Goal: Task Accomplishment & Management: Use online tool/utility

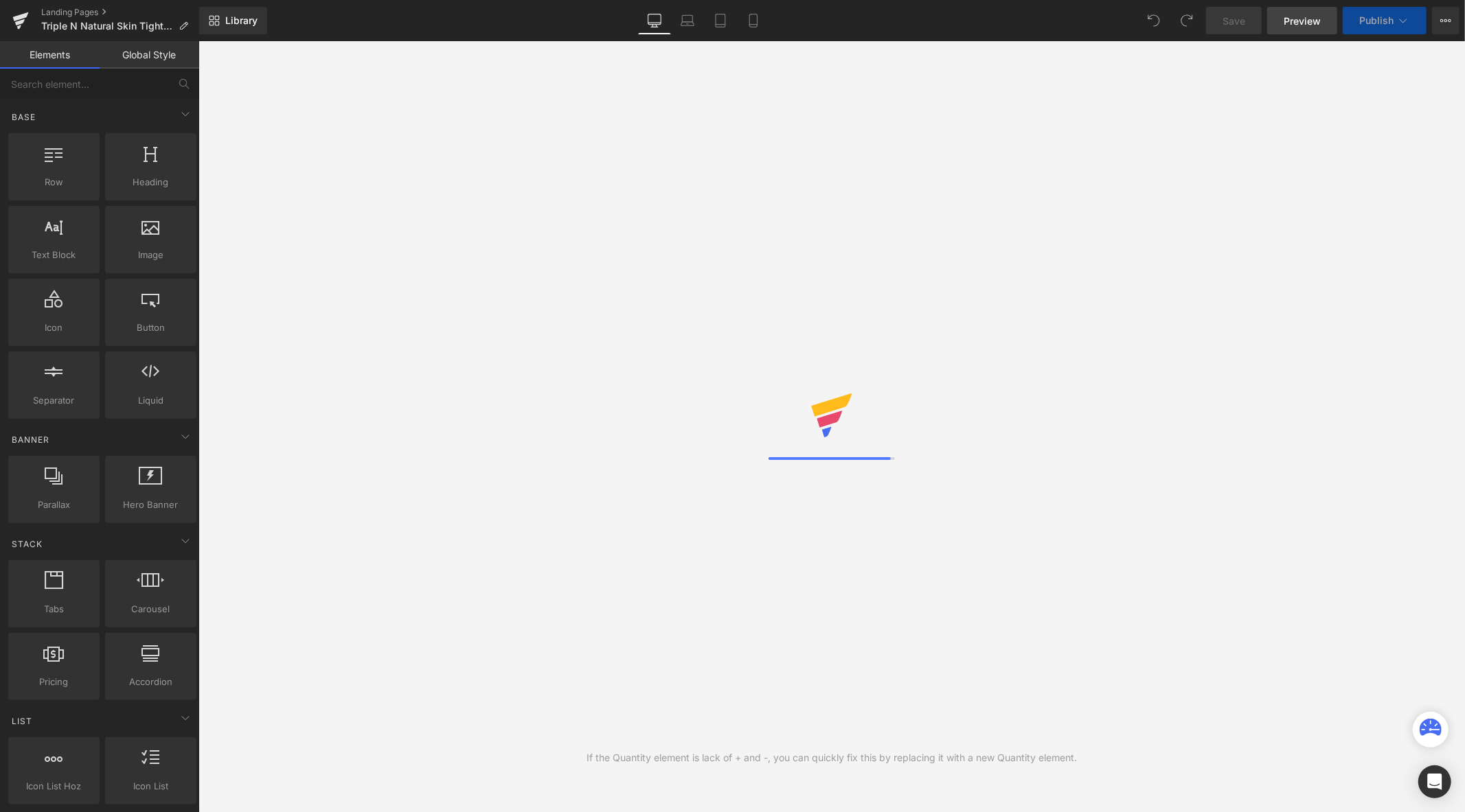
click at [1297, 19] on span "Preview" at bounding box center [1302, 21] width 37 height 14
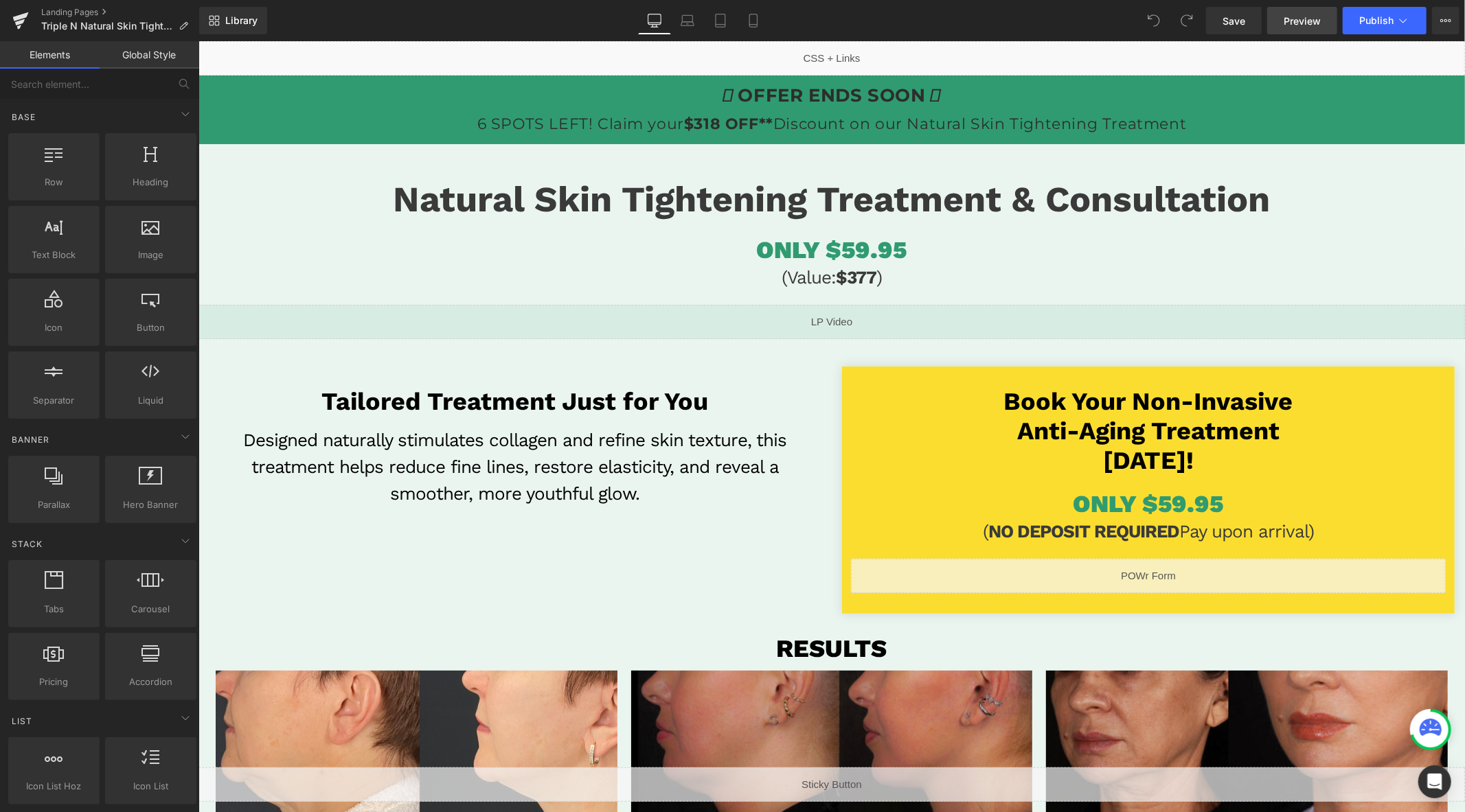
click at [1283, 22] on link "Preview" at bounding box center [1301, 20] width 70 height 27
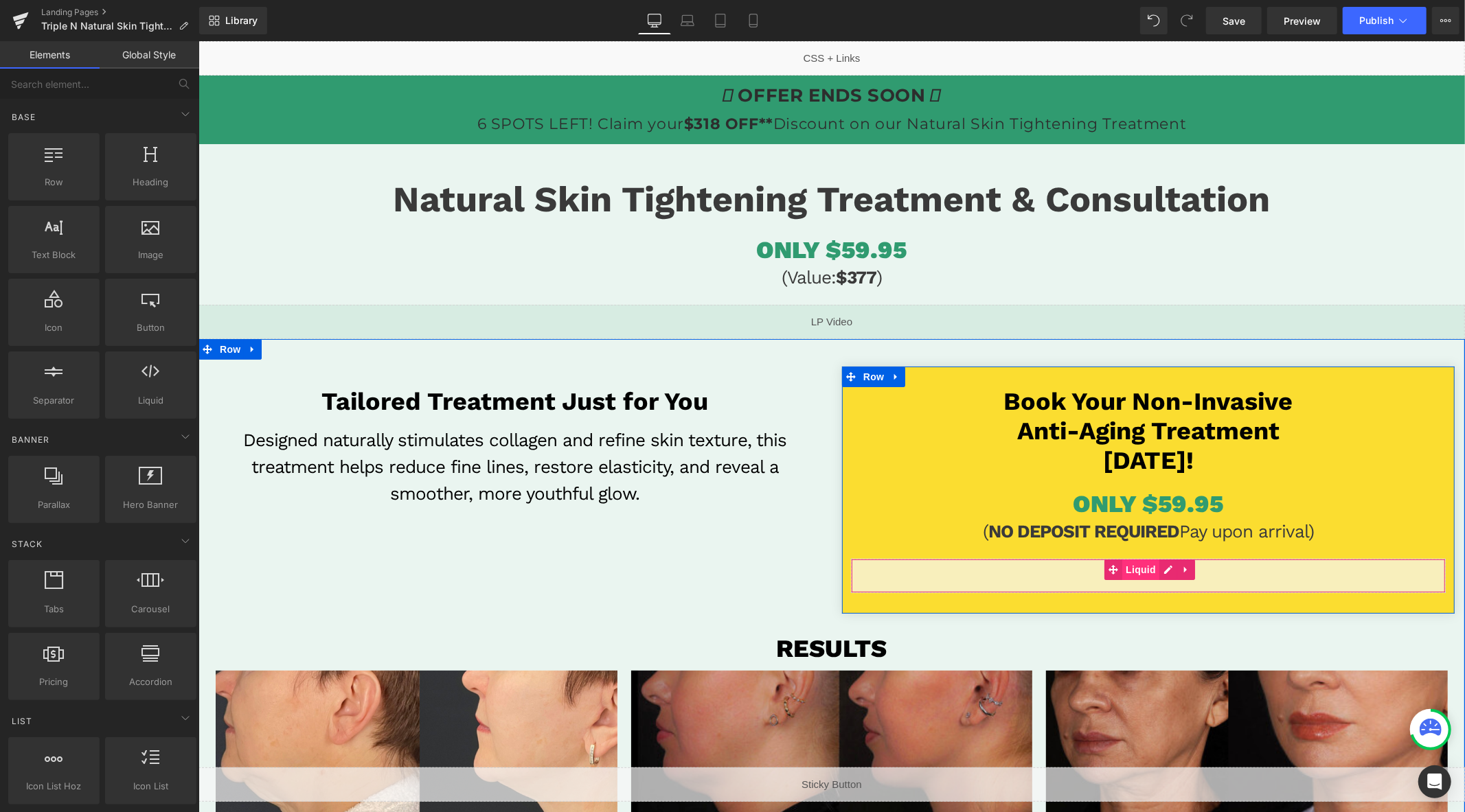
click at [1152, 571] on span "Liquid" at bounding box center [1140, 569] width 37 height 20
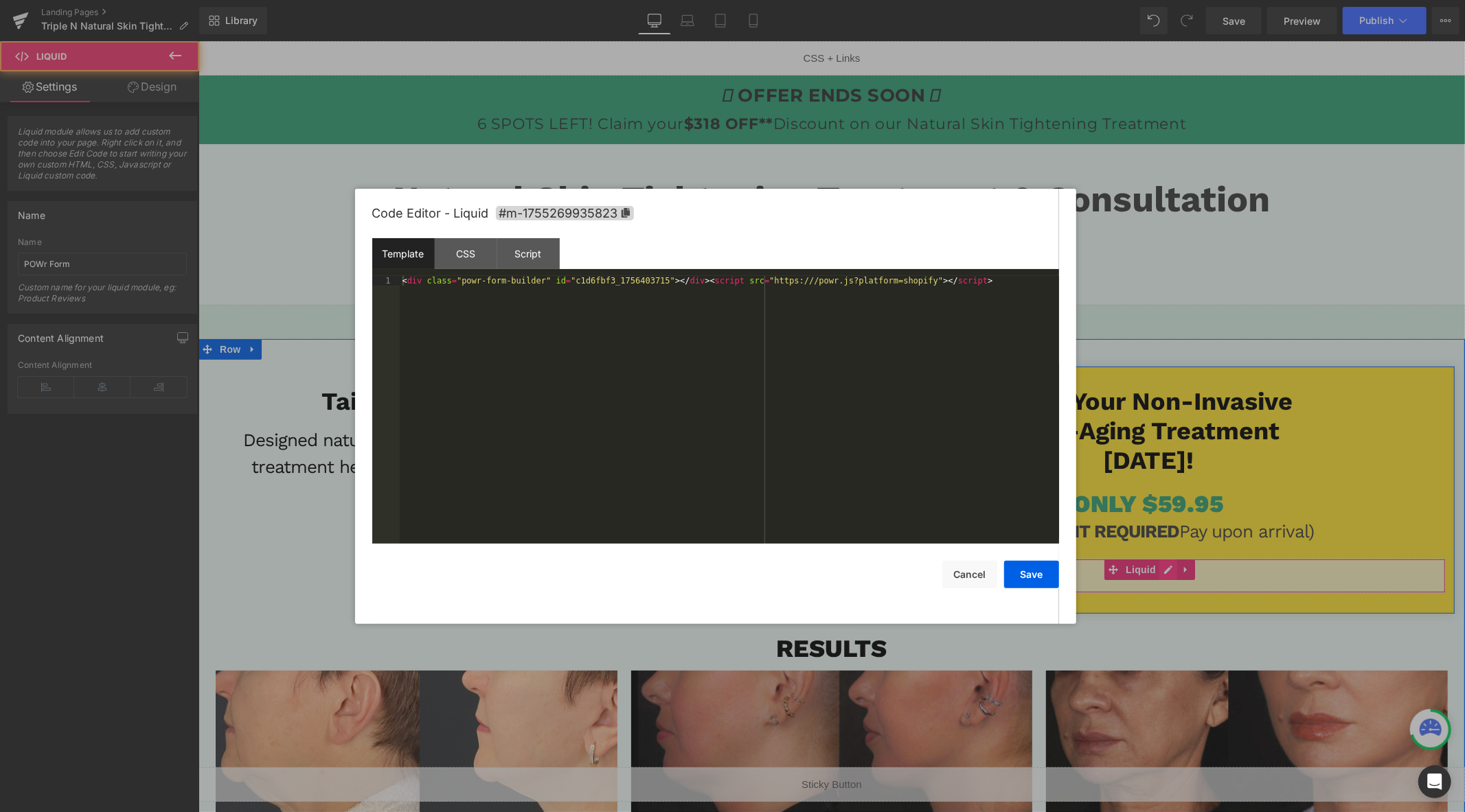
click at [1163, 576] on div "Liquid" at bounding box center [1147, 575] width 594 height 34
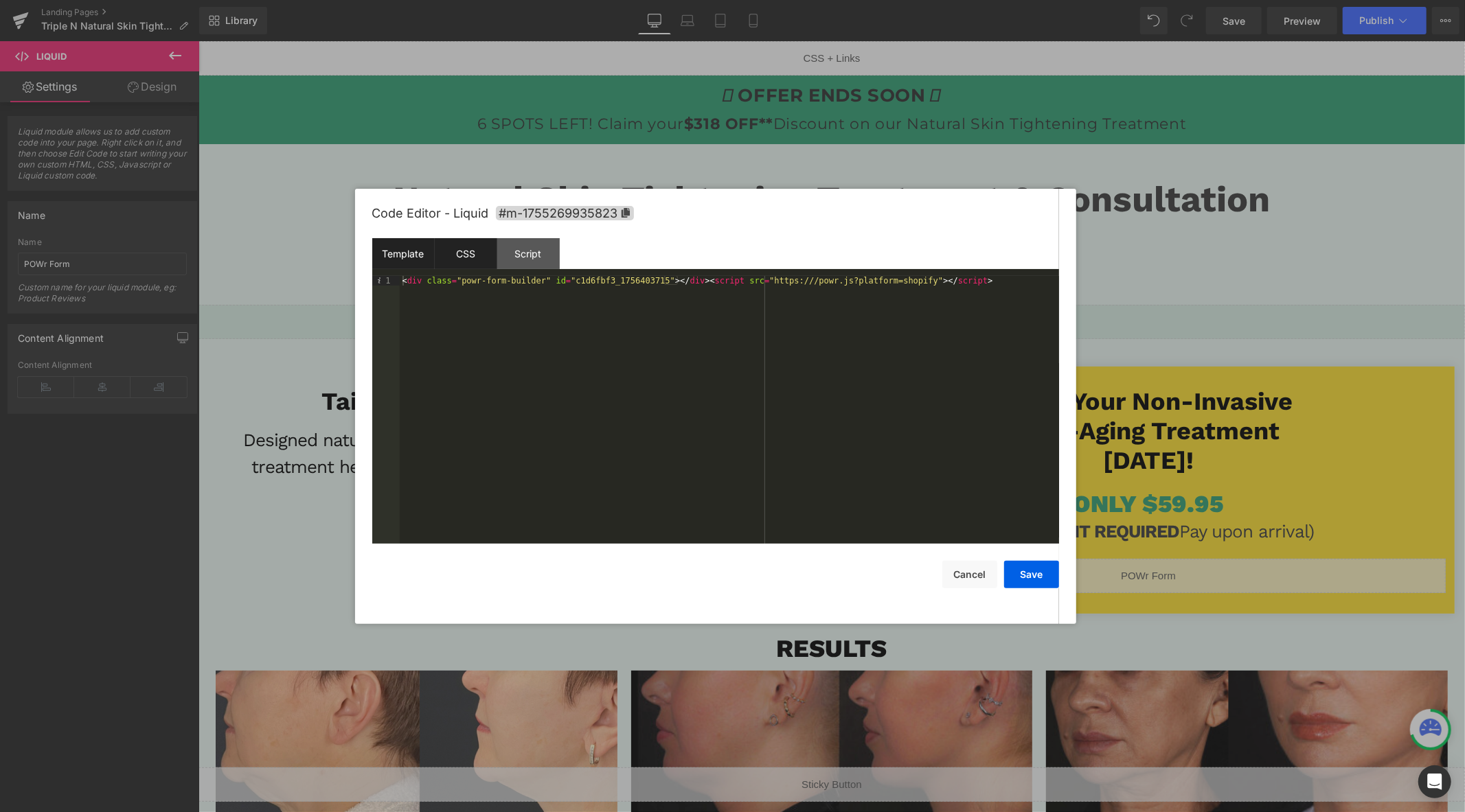
click at [481, 241] on div "CSS" at bounding box center [465, 253] width 63 height 31
click at [409, 249] on div "Template" at bounding box center [403, 253] width 63 height 31
click at [468, 249] on div "CSS" at bounding box center [465, 253] width 63 height 31
click at [533, 259] on div "Script" at bounding box center [528, 253] width 63 height 31
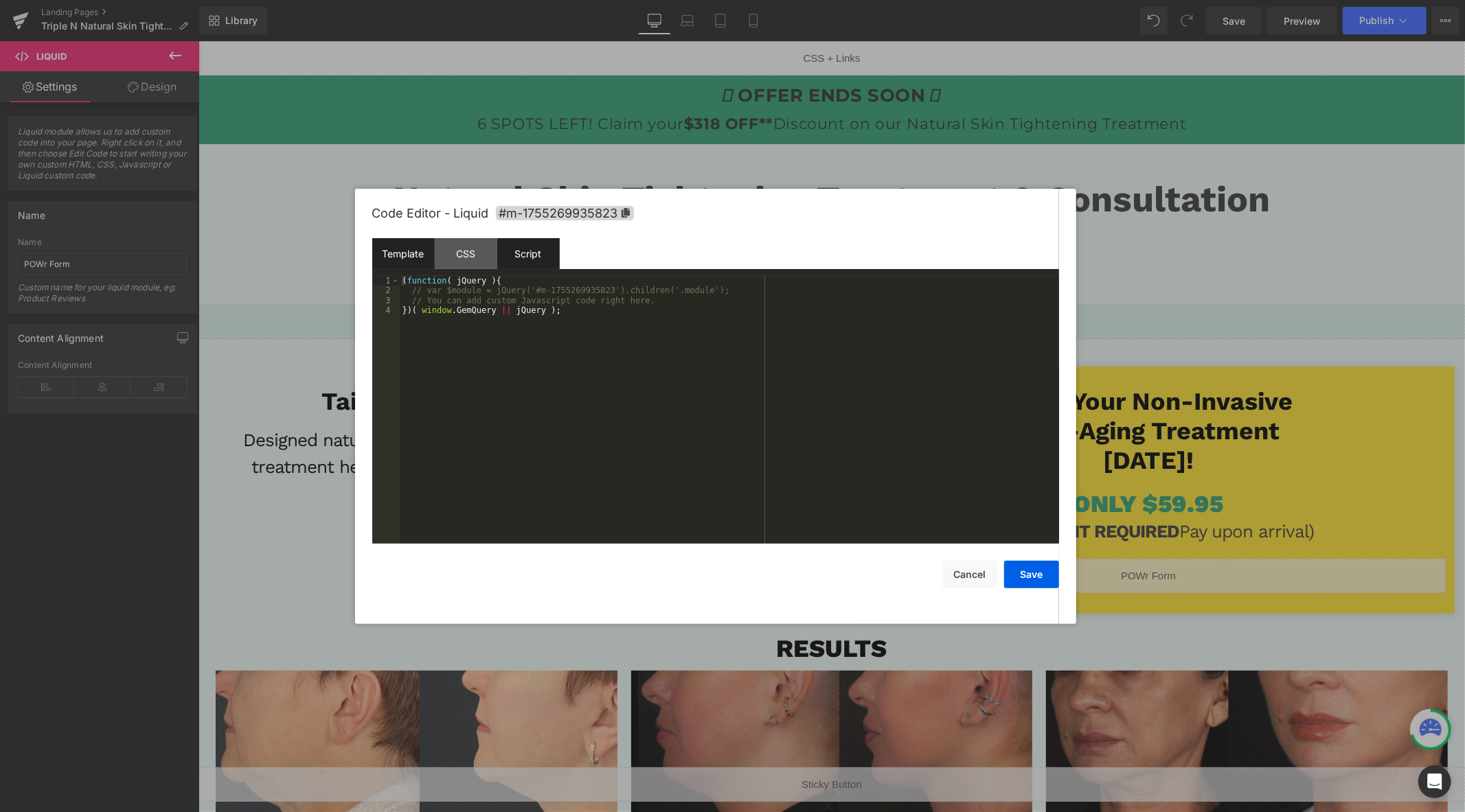
click at [417, 252] on div "Template" at bounding box center [403, 253] width 63 height 31
click at [1052, 226] on div "Code Editor - Liquid #m-1755269935823" at bounding box center [716, 213] width 686 height 50
click at [1015, 153] on div at bounding box center [732, 406] width 1465 height 812
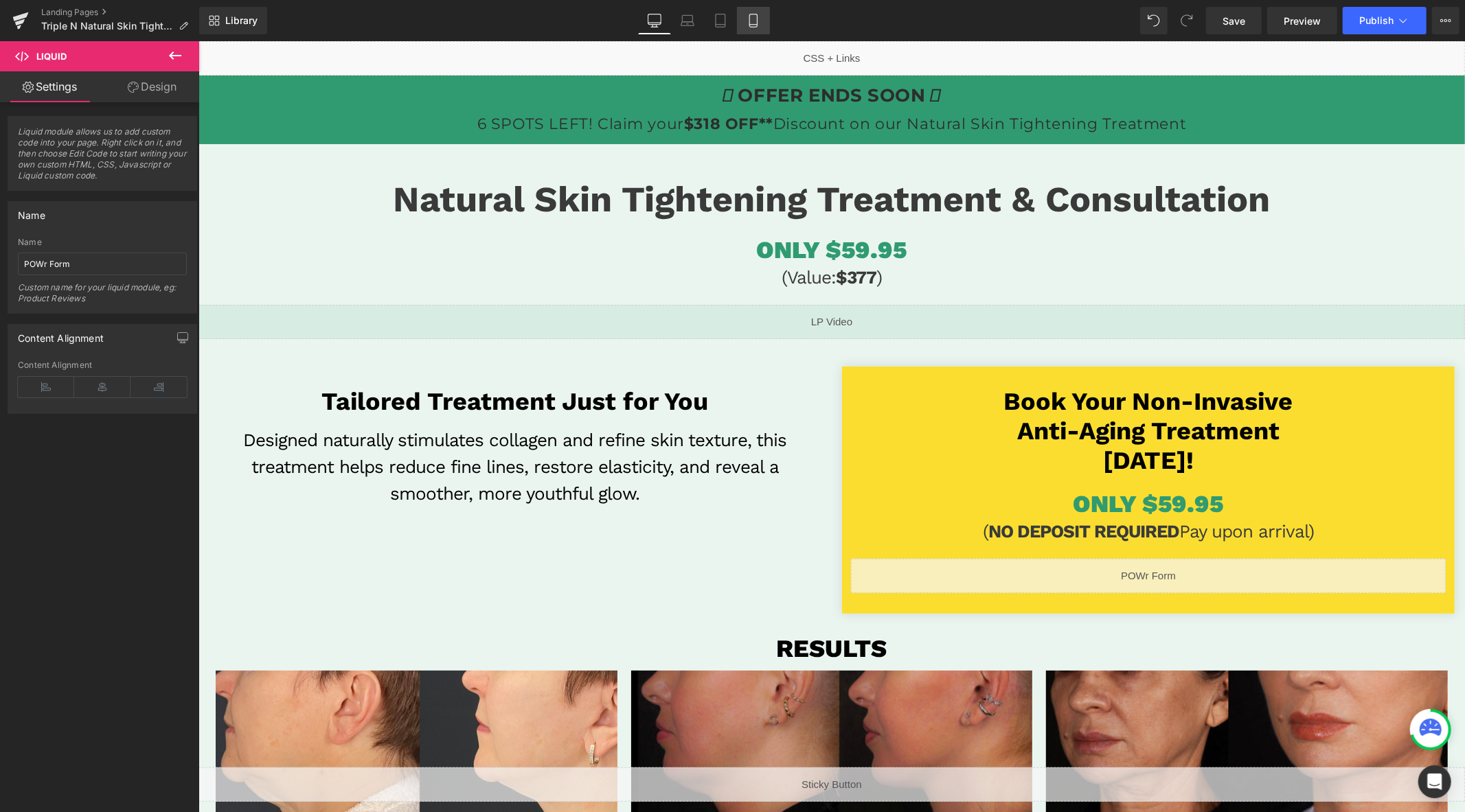
click at [747, 19] on icon at bounding box center [754, 21] width 14 height 14
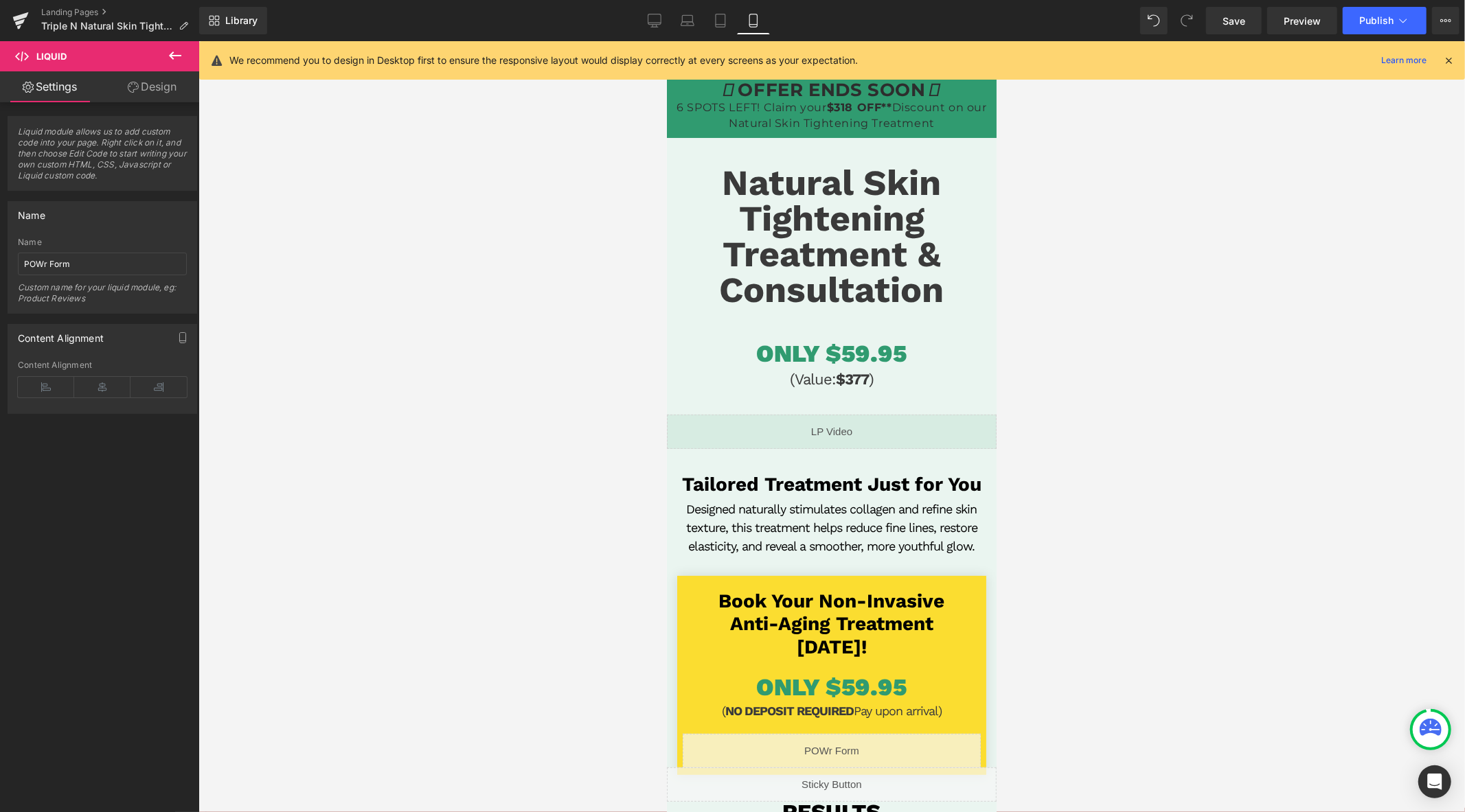
click at [825, 229] on div "Natural Skin Tightening Treatment & Consultation Heading" at bounding box center [831, 235] width 330 height 142
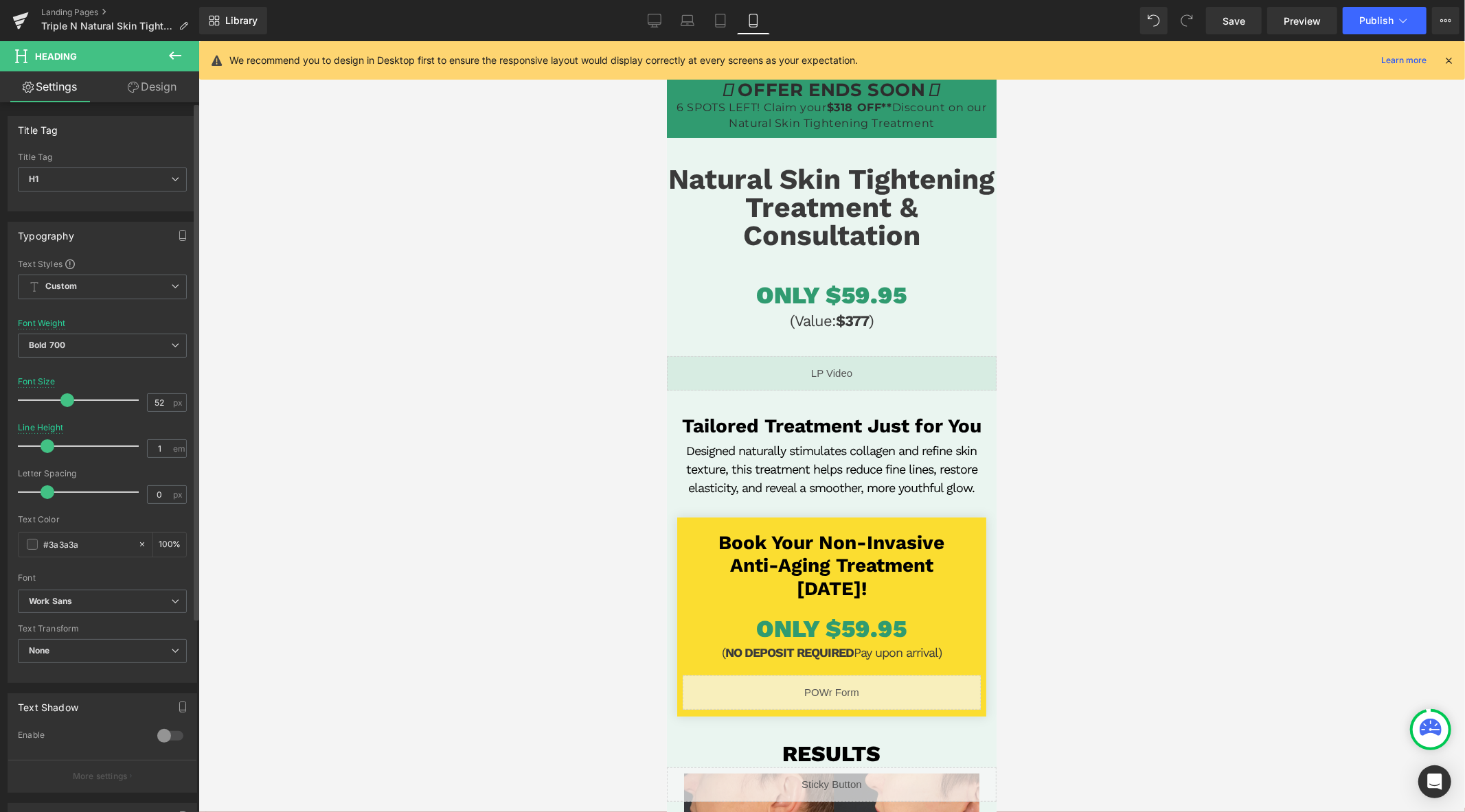
drag, startPoint x: 81, startPoint y: 400, endPoint x: 69, endPoint y: 398, distance: 12.2
click at [69, 398] on span at bounding box center [67, 401] width 14 height 14
click at [816, 295] on span "Heading" at bounding box center [825, 295] width 37 height 17
drag, startPoint x: 142, startPoint y: 81, endPoint x: 145, endPoint y: 121, distance: 40.1
click at [142, 81] on link "Design" at bounding box center [152, 87] width 100 height 31
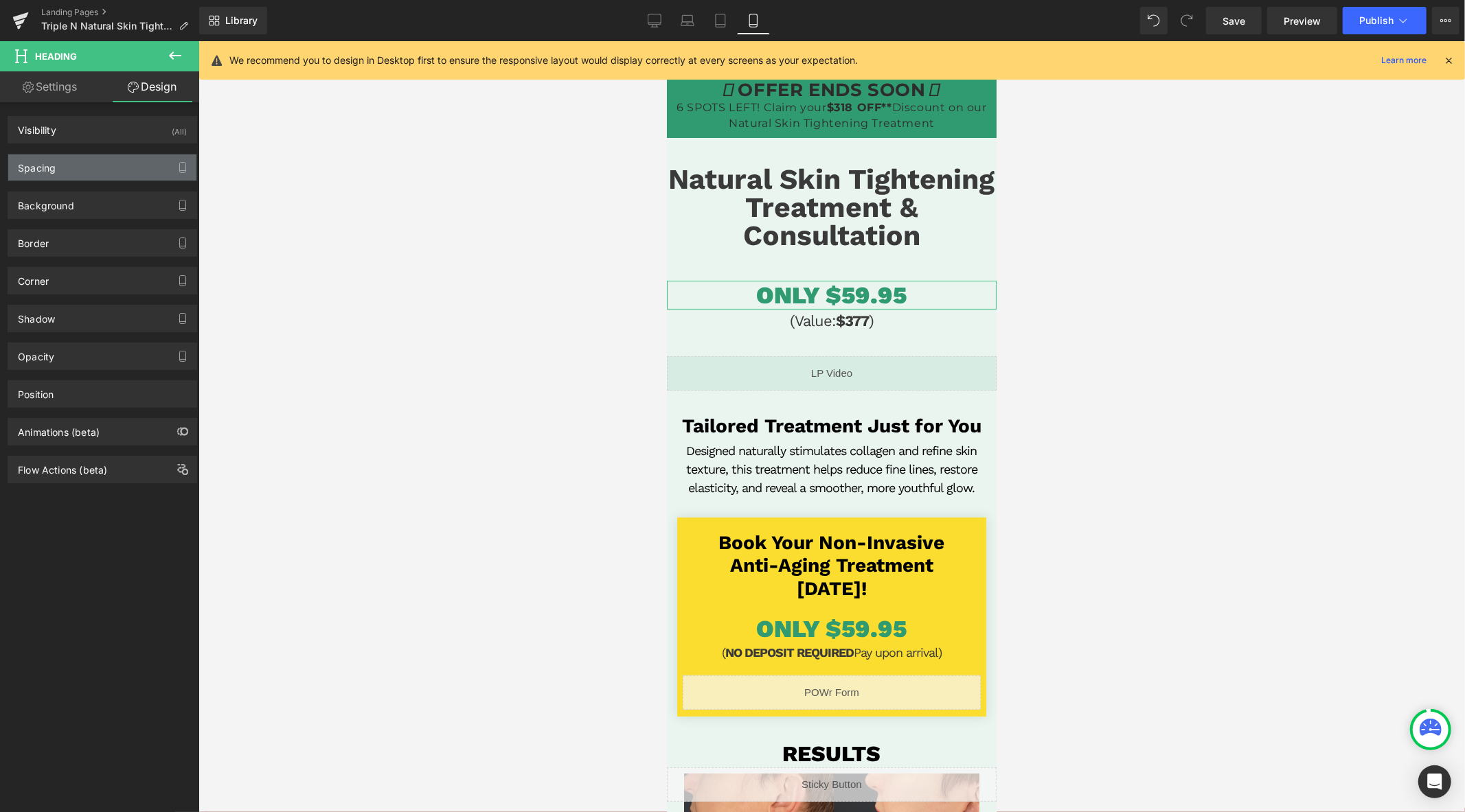
click at [87, 173] on div "Spacing" at bounding box center [102, 168] width 188 height 27
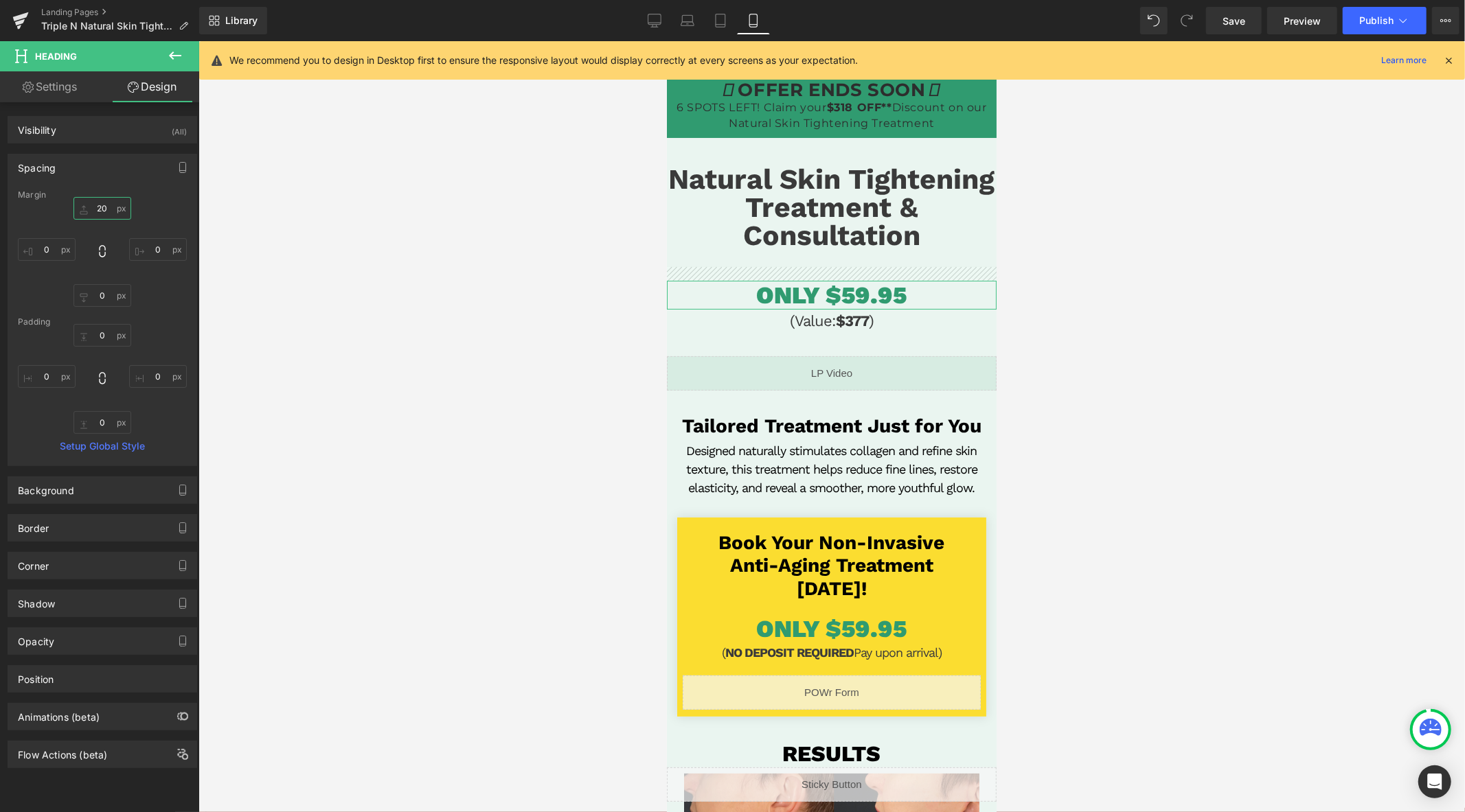
click at [106, 211] on input "text" at bounding box center [102, 209] width 58 height 23
type input "20"
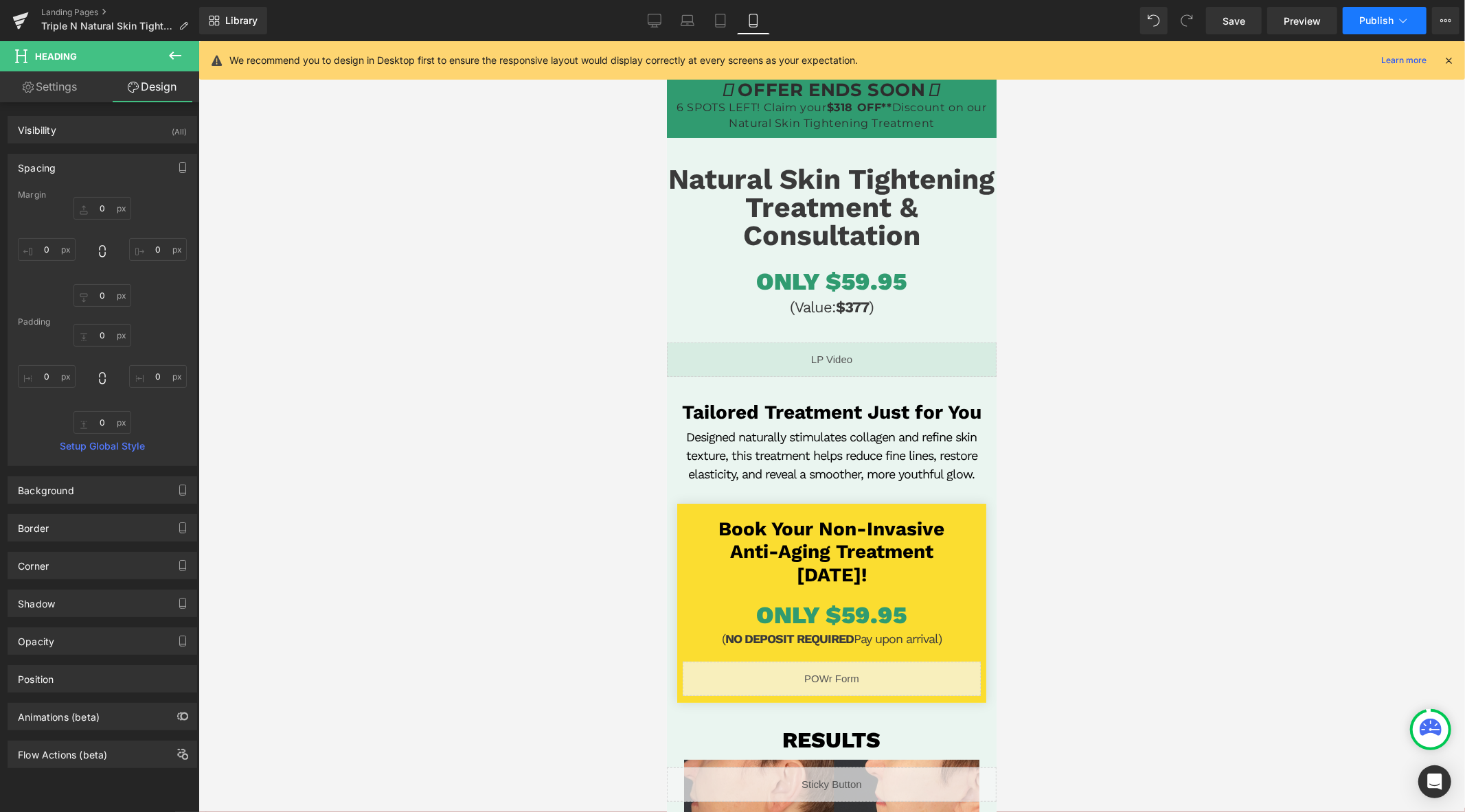
click at [1379, 17] on span "Publish" at bounding box center [1376, 20] width 35 height 11
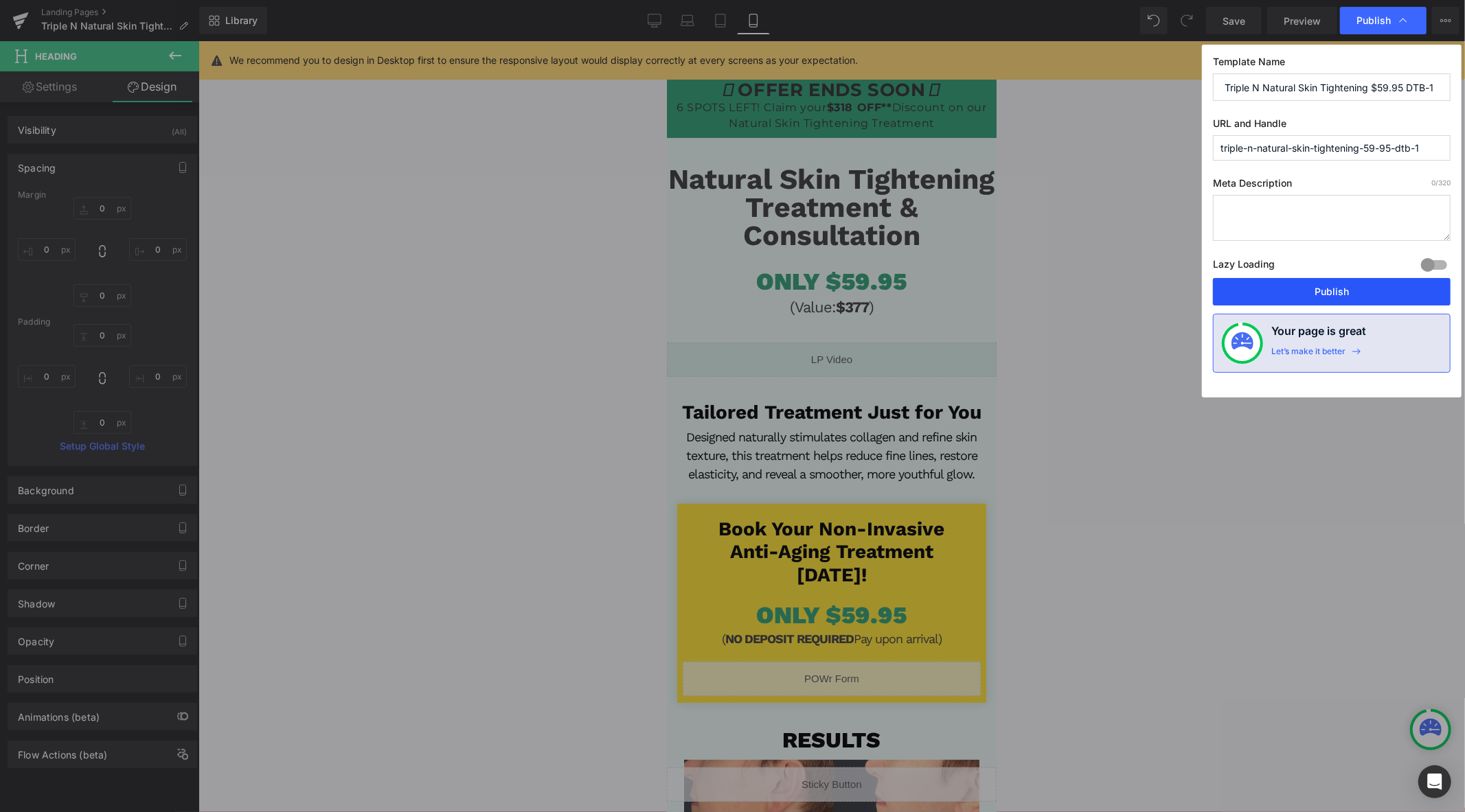
click at [1305, 293] on button "Publish" at bounding box center [1331, 291] width 238 height 27
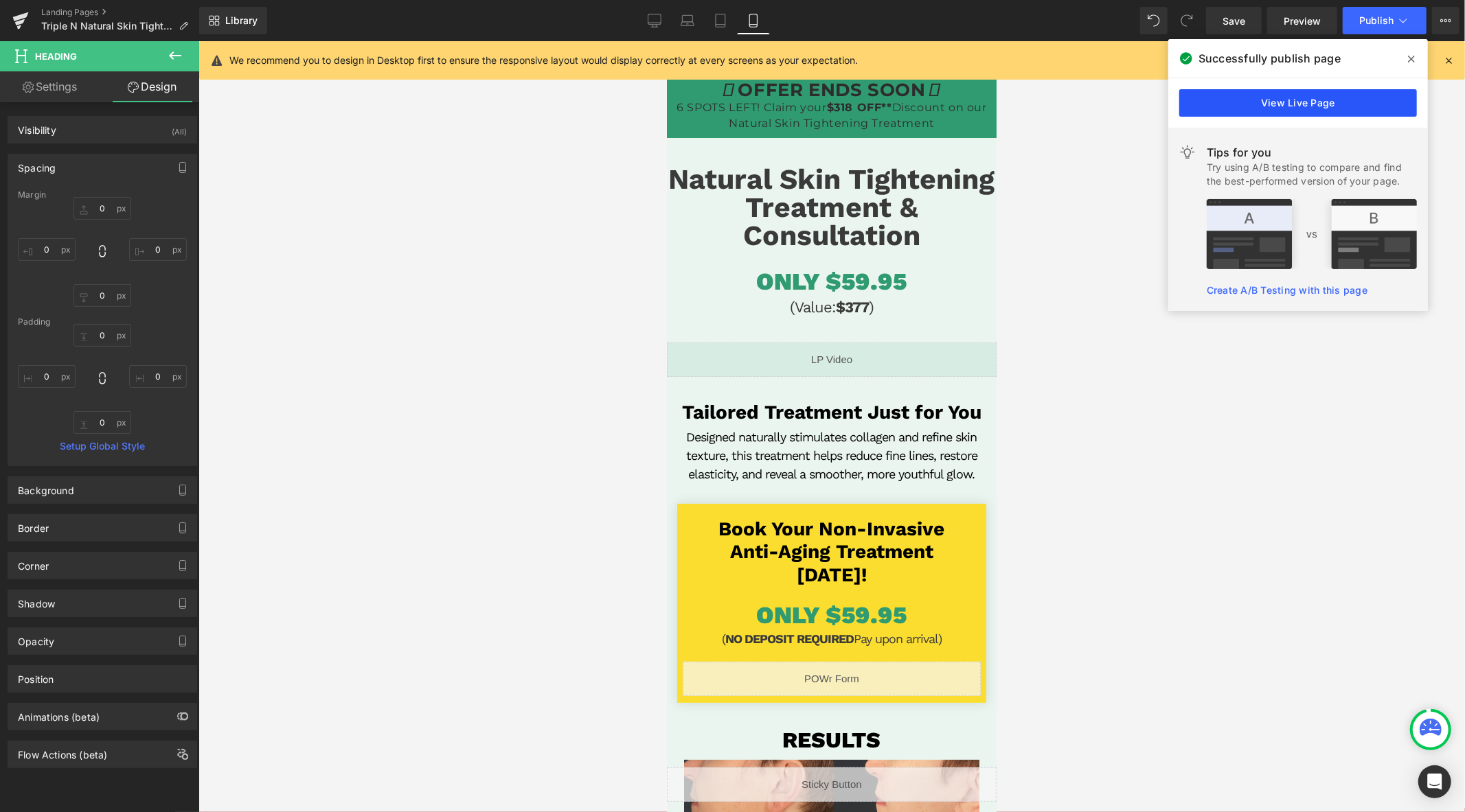
click at [1295, 104] on link "View Live Page" at bounding box center [1298, 103] width 238 height 27
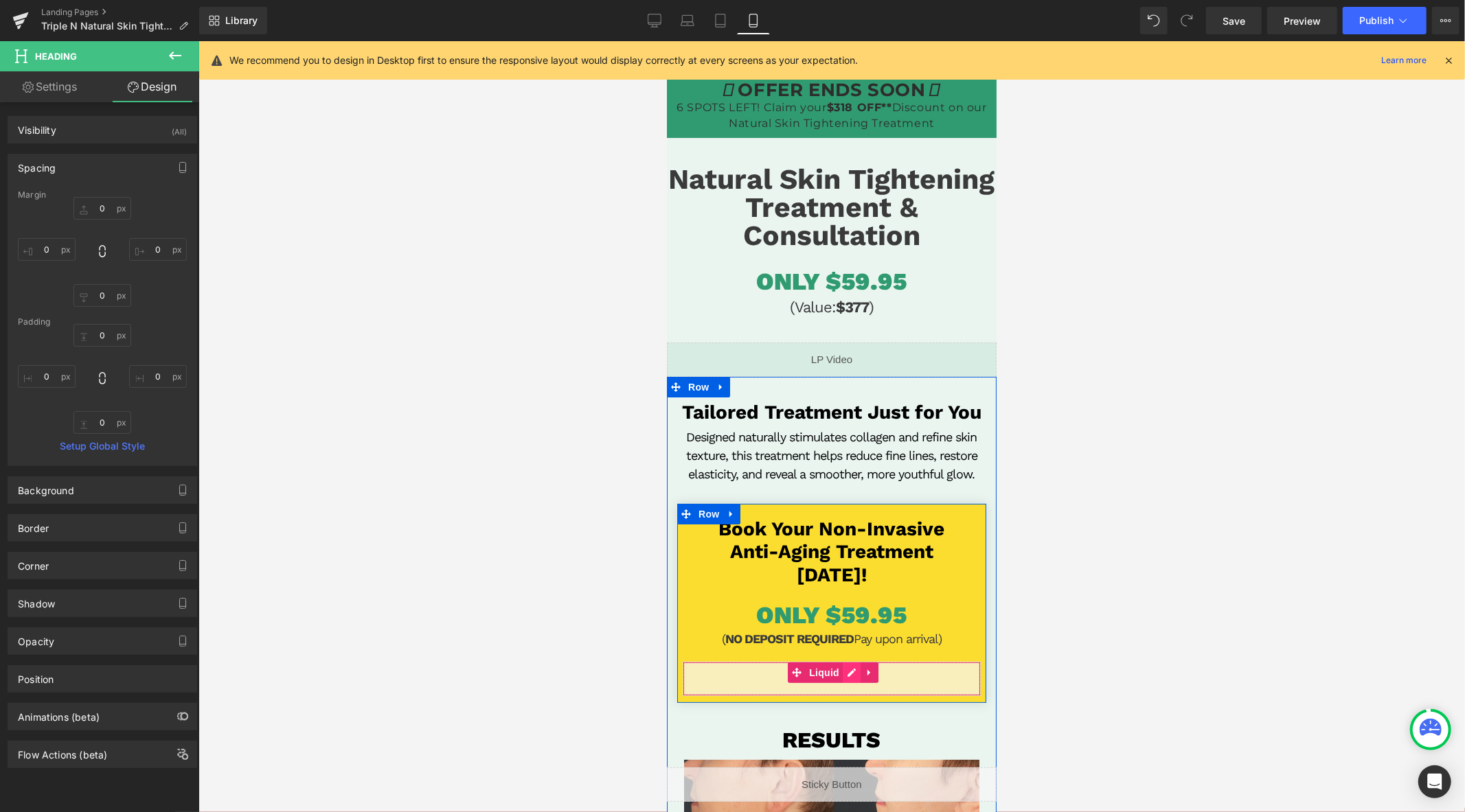
click at [841, 676] on div "Liquid" at bounding box center [831, 678] width 298 height 34
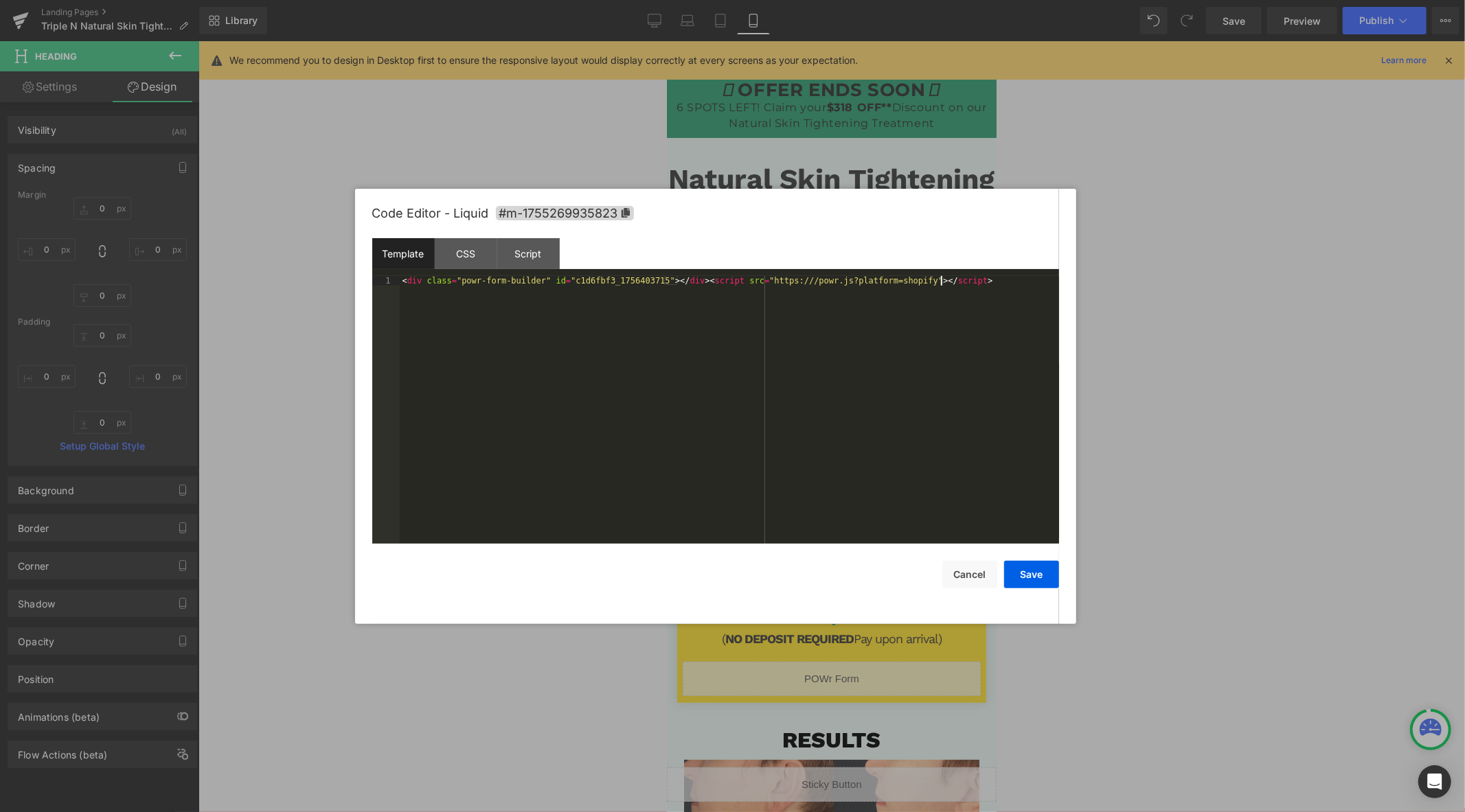
click at [745, 313] on div "< div class = "powr-form-builder" id = "c1d6fbf3_1756403715" > </ div > < scrip…" at bounding box center [729, 419] width 659 height 287
click at [1024, 574] on button "Save" at bounding box center [1032, 574] width 55 height 27
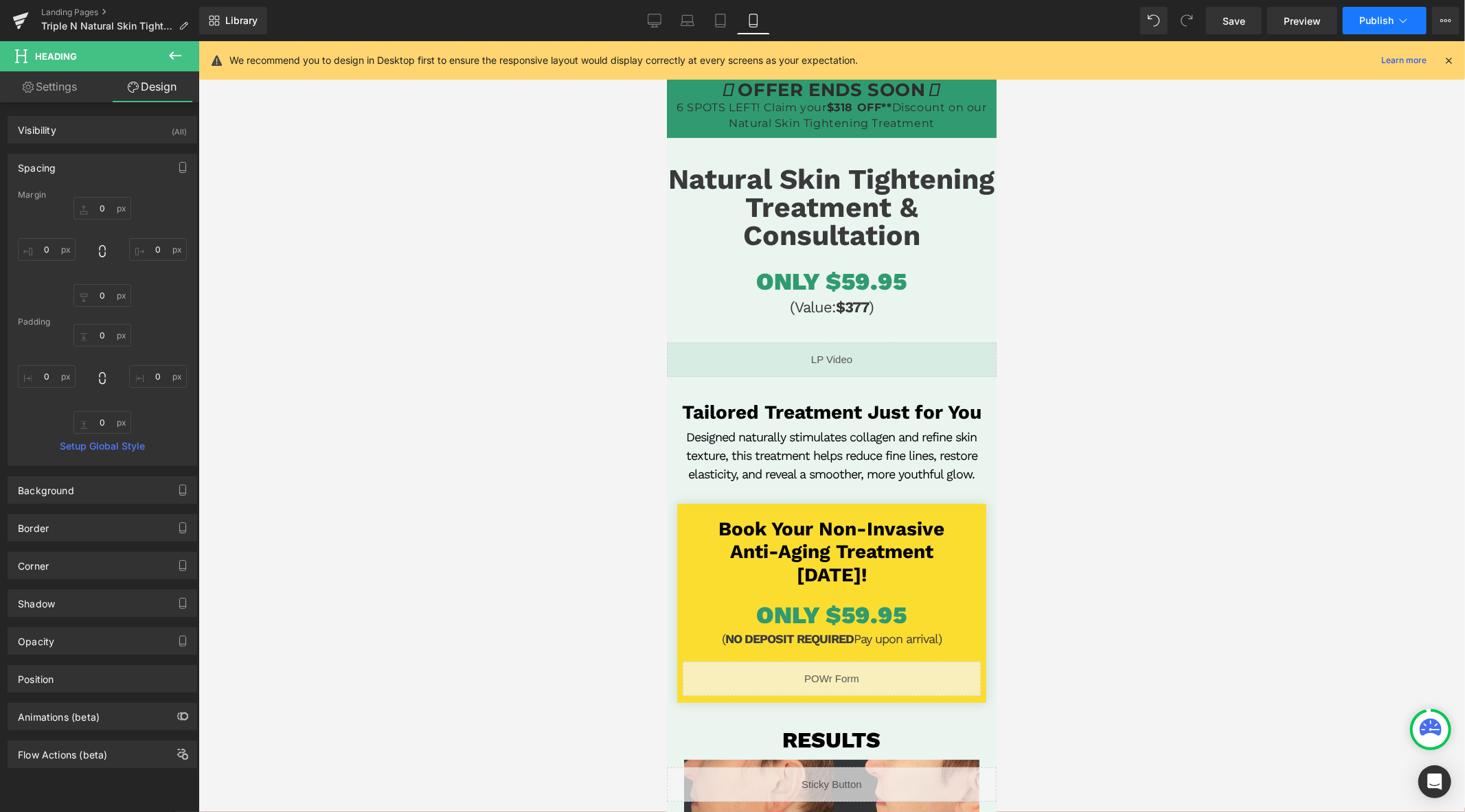
click at [1353, 11] on button "Publish" at bounding box center [1384, 20] width 84 height 27
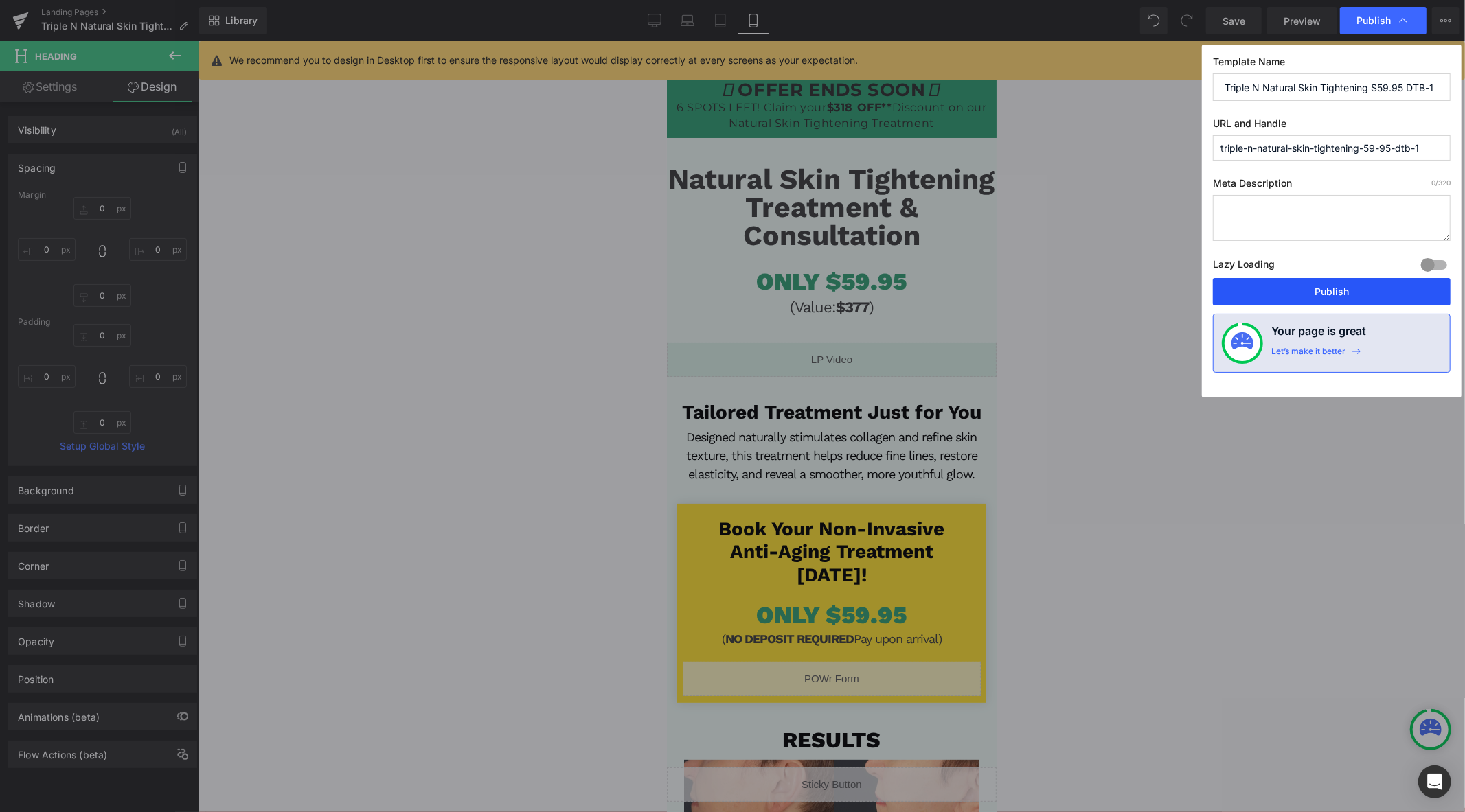
click at [1305, 287] on button "Publish" at bounding box center [1331, 291] width 238 height 27
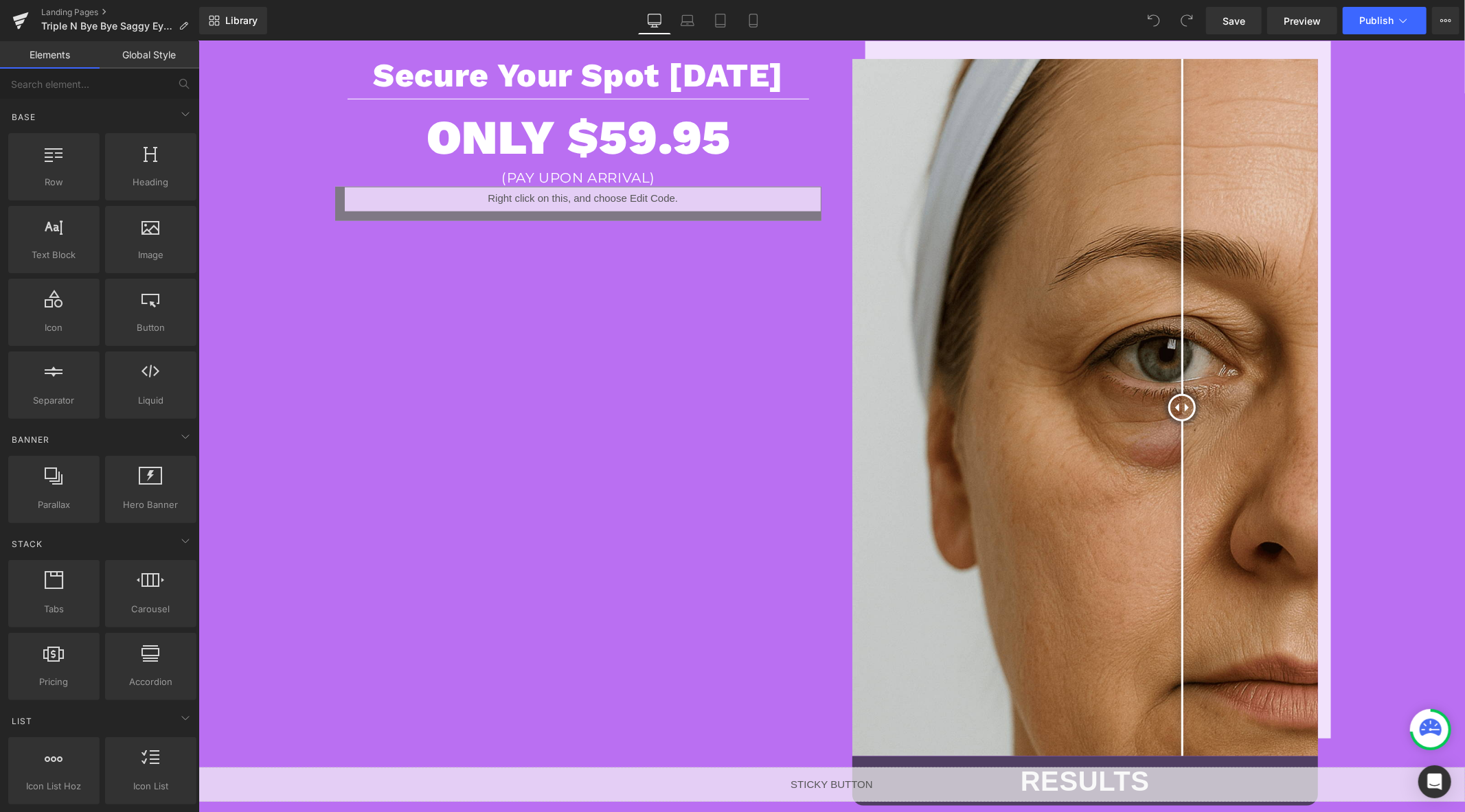
scroll to position [1068, 0]
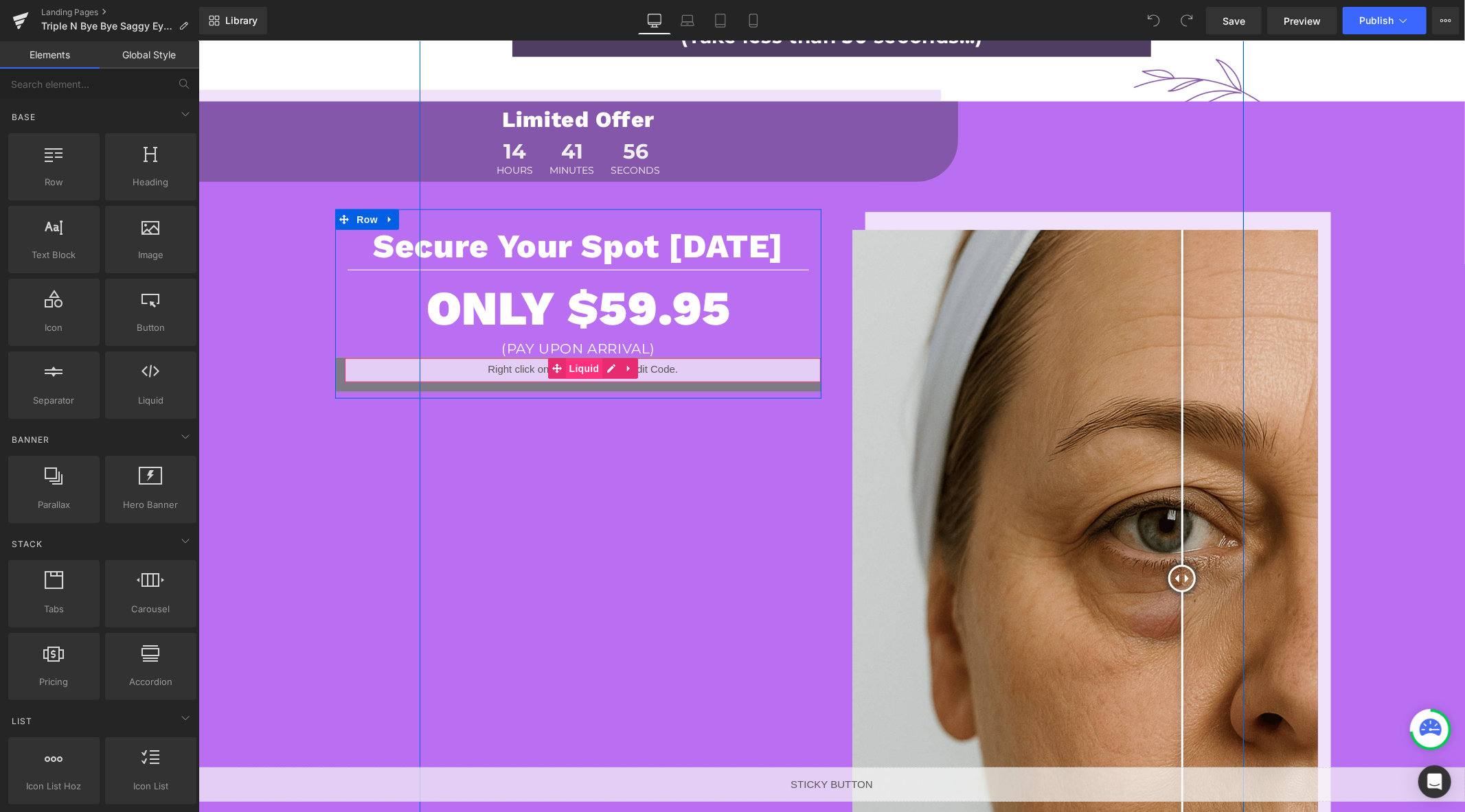
click at [581, 367] on span "Liquid" at bounding box center [584, 367] width 37 height 20
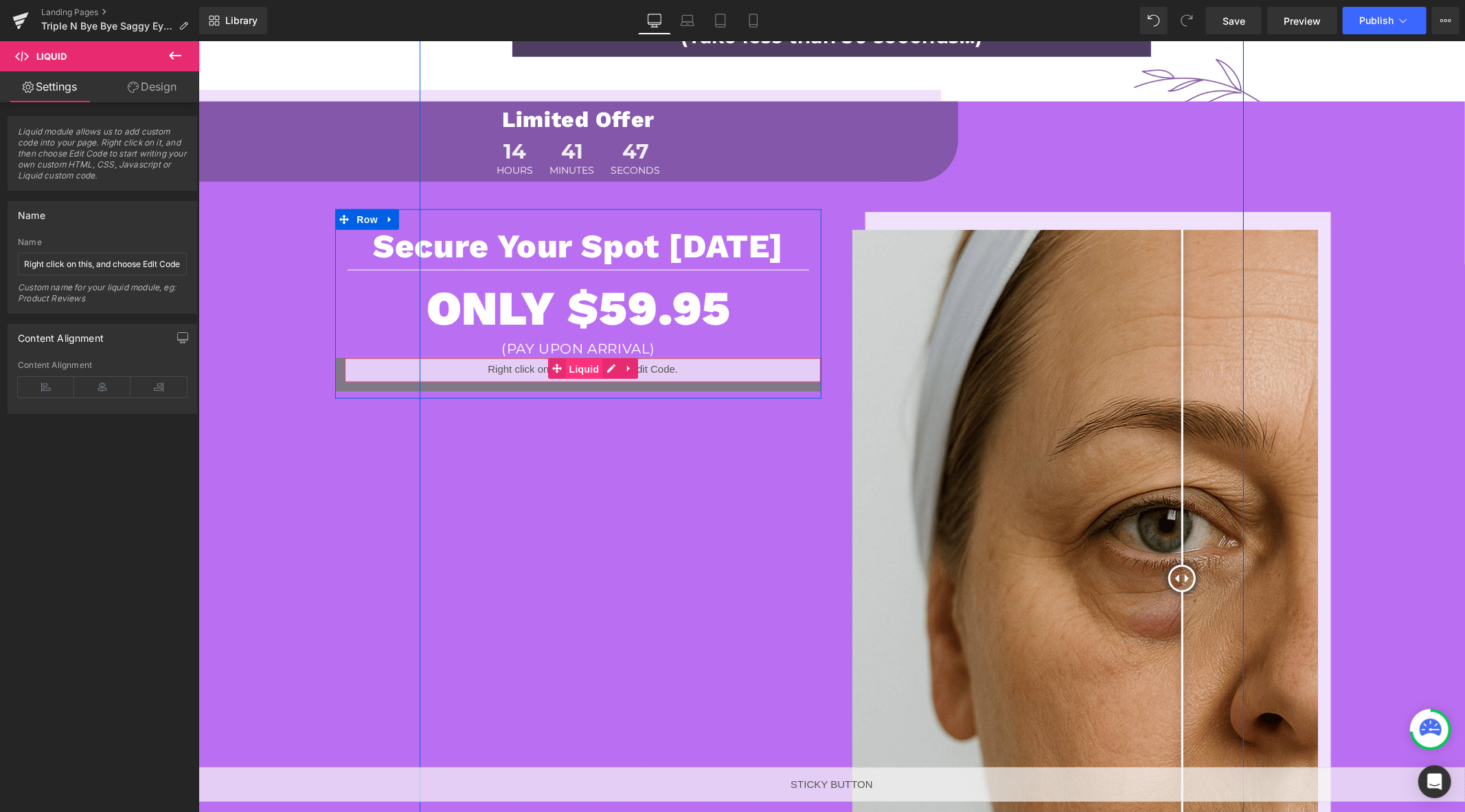
click at [581, 368] on span "Liquid" at bounding box center [584, 368] width 37 height 20
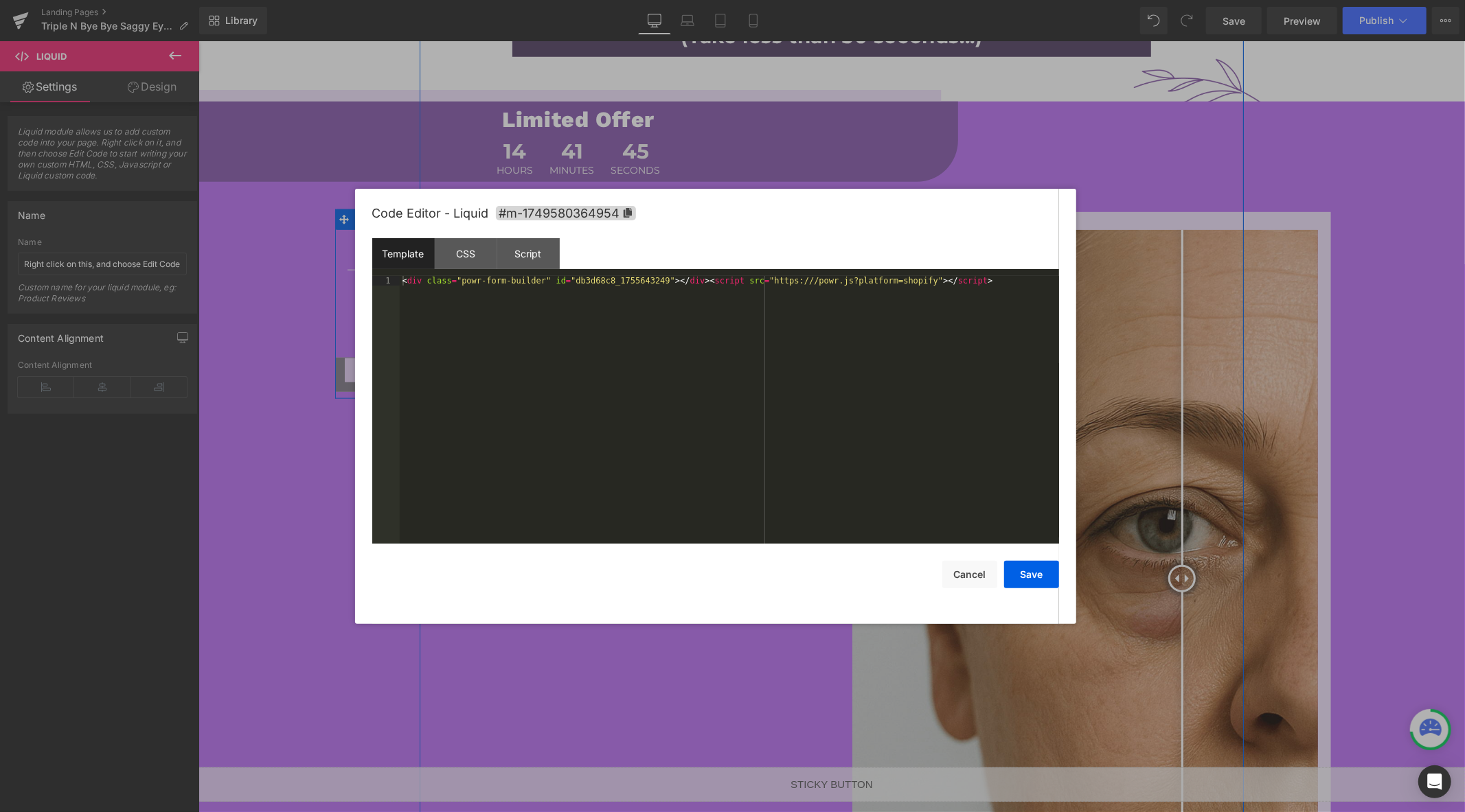
click at [602, 367] on div "Liquid" at bounding box center [578, 374] width 487 height 34
click at [468, 256] on div "CSS" at bounding box center [465, 253] width 63 height 31
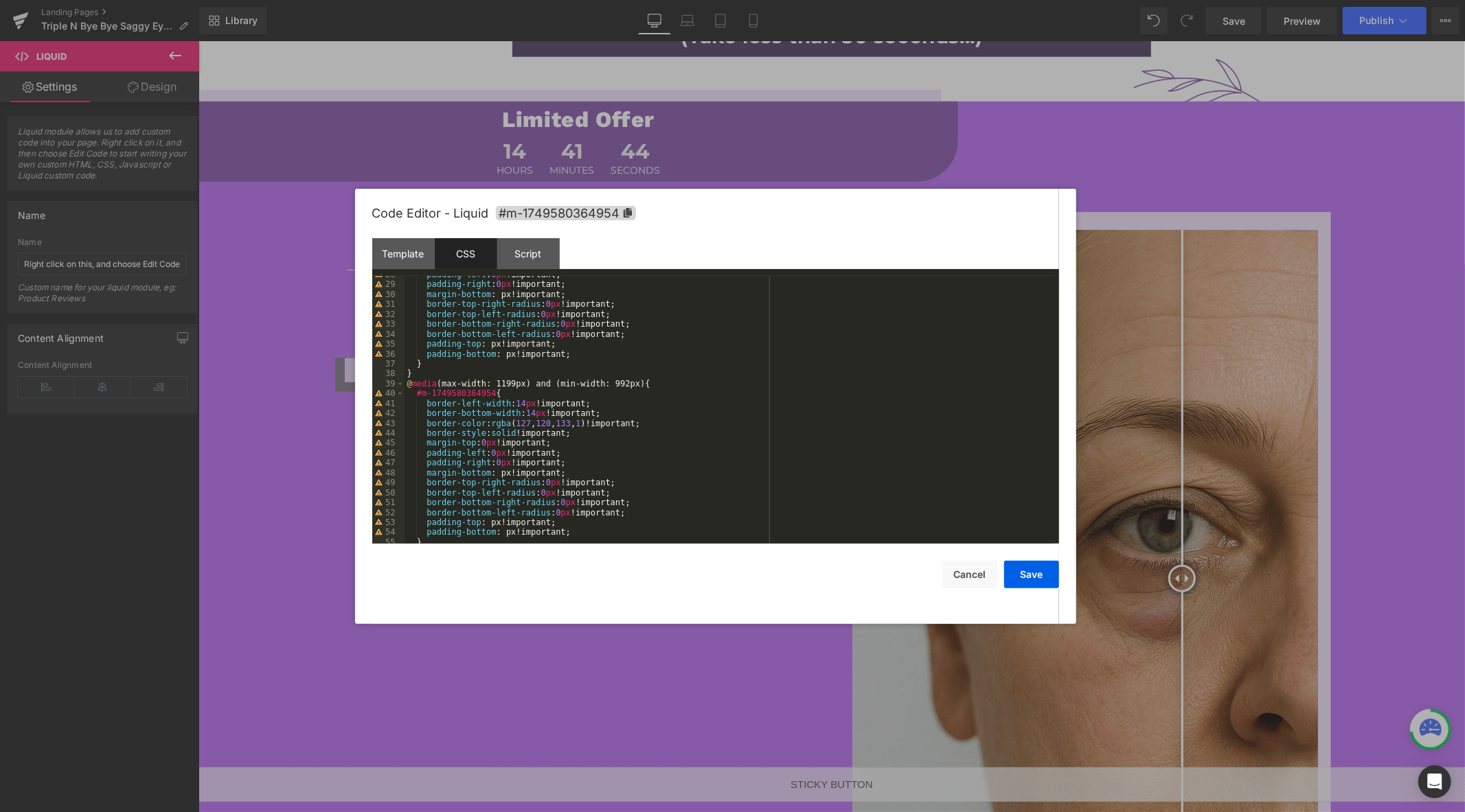
scroll to position [655, 0]
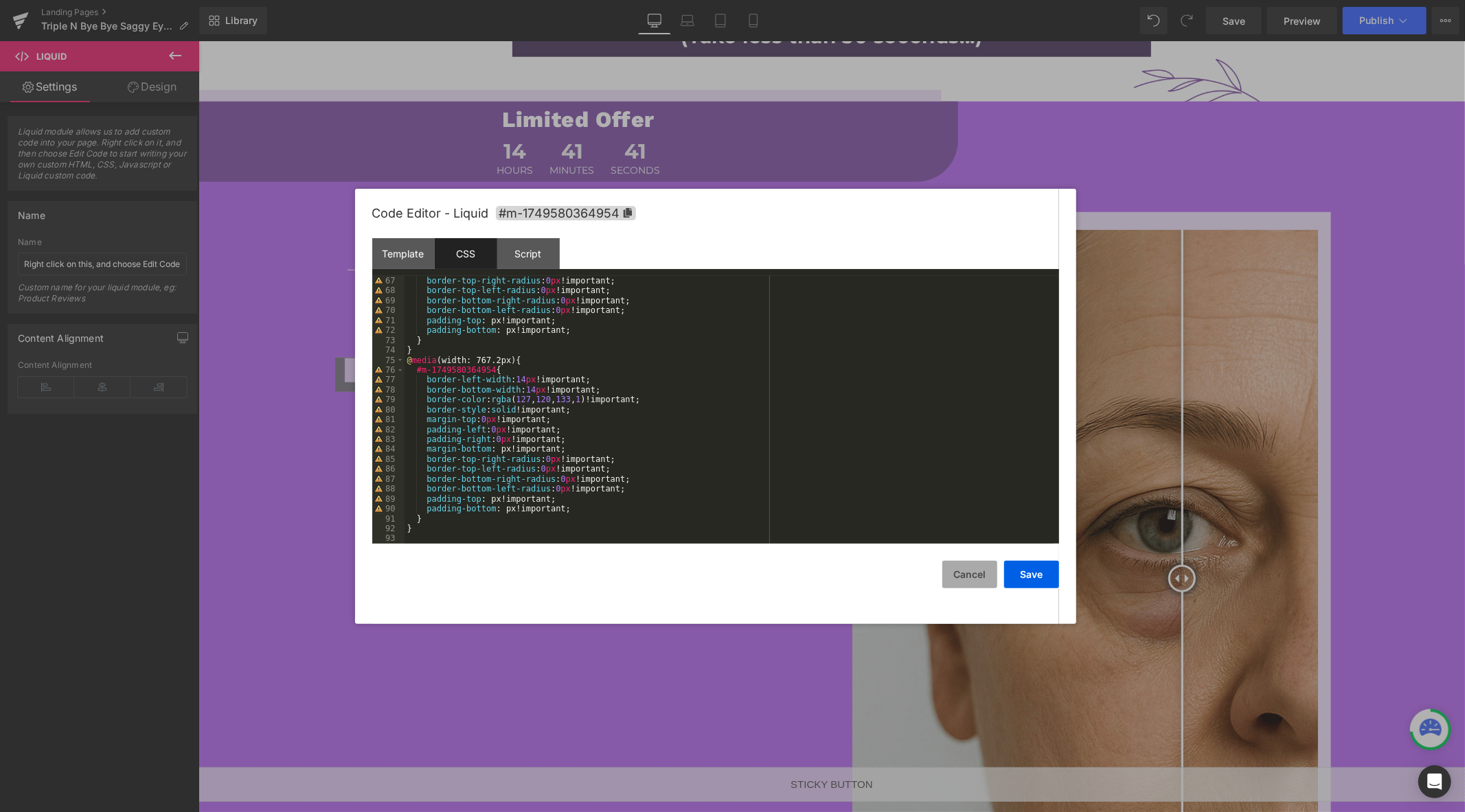
click at [972, 572] on button "Cancel" at bounding box center [970, 574] width 55 height 27
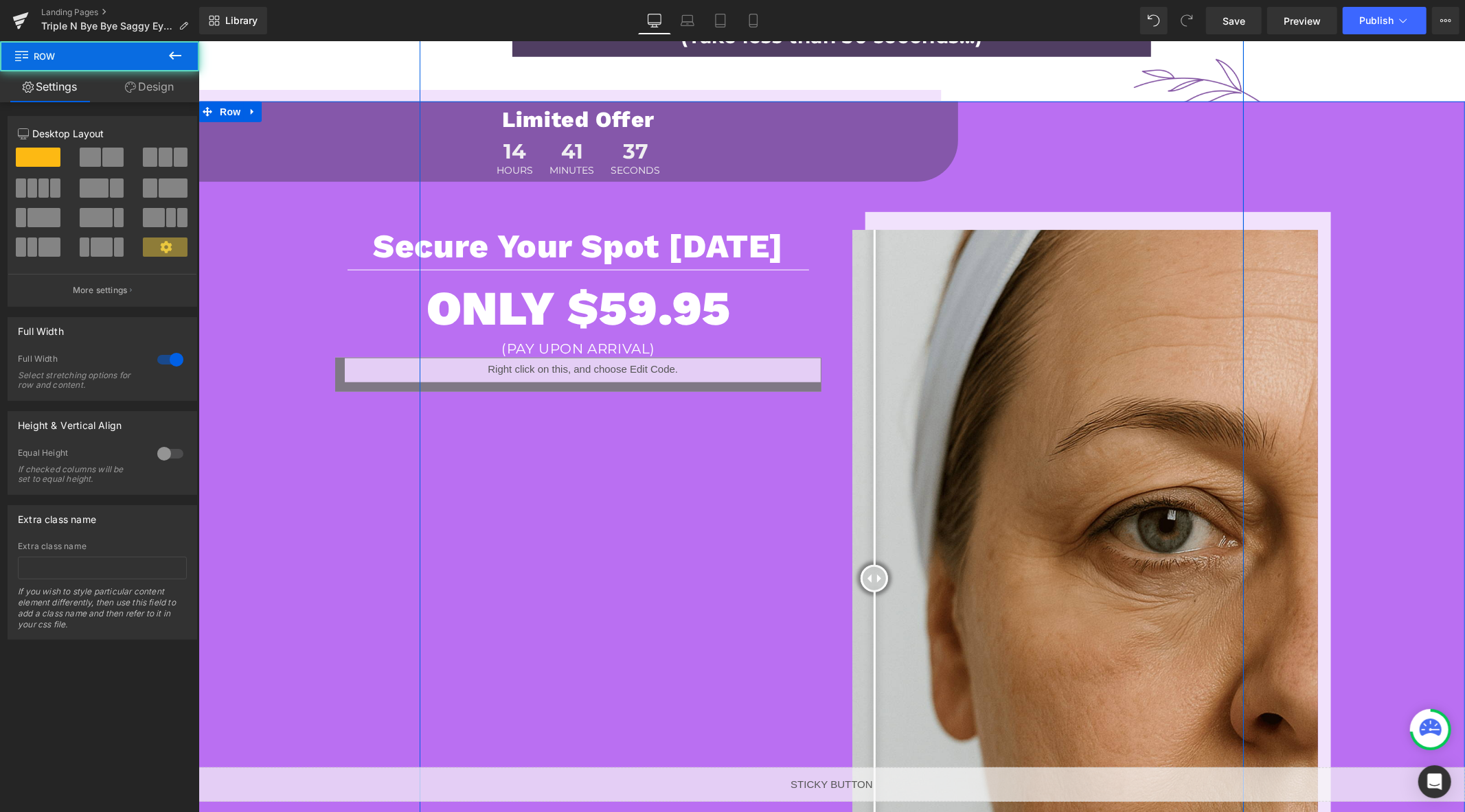
click at [250, 502] on div "Limited Offer Heading 14 Hours 41 Minutes 37 Seconds Countdown Timer Row Secure…" at bounding box center [832, 676] width 1267 height 1151
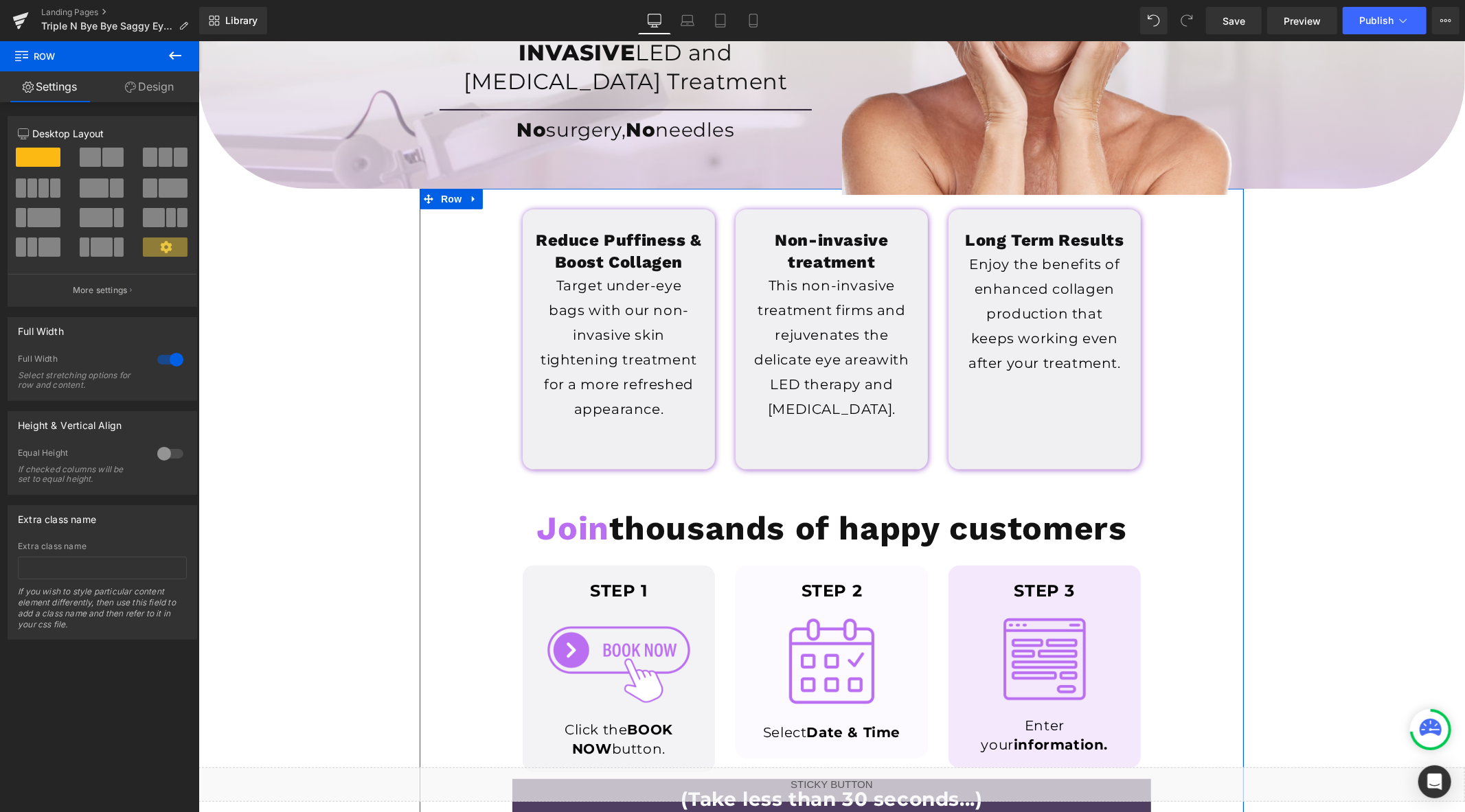
scroll to position [0, 0]
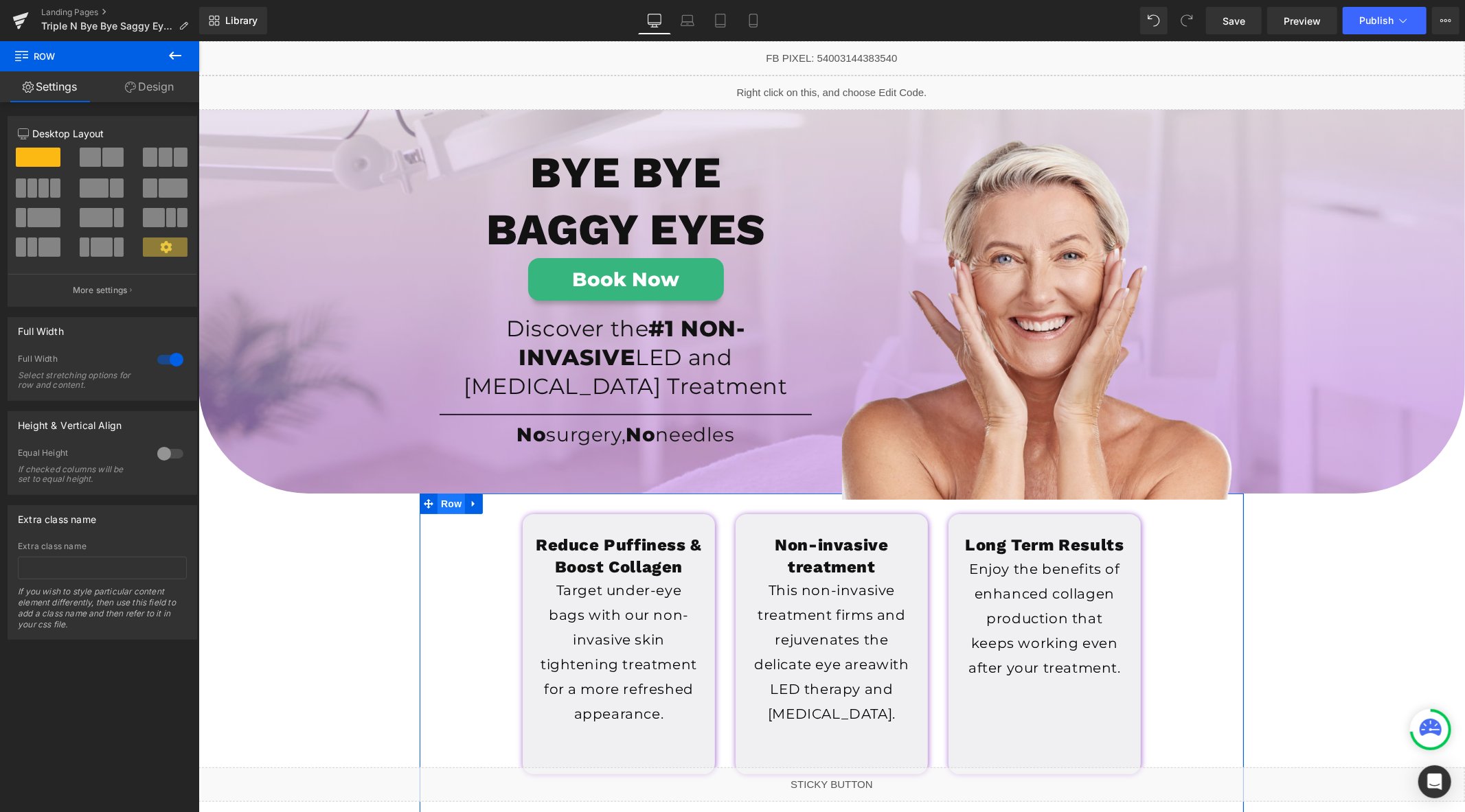
click at [440, 508] on span "Row" at bounding box center [450, 502] width 27 height 20
